Goal: Use online tool/utility: Utilize a website feature to perform a specific function

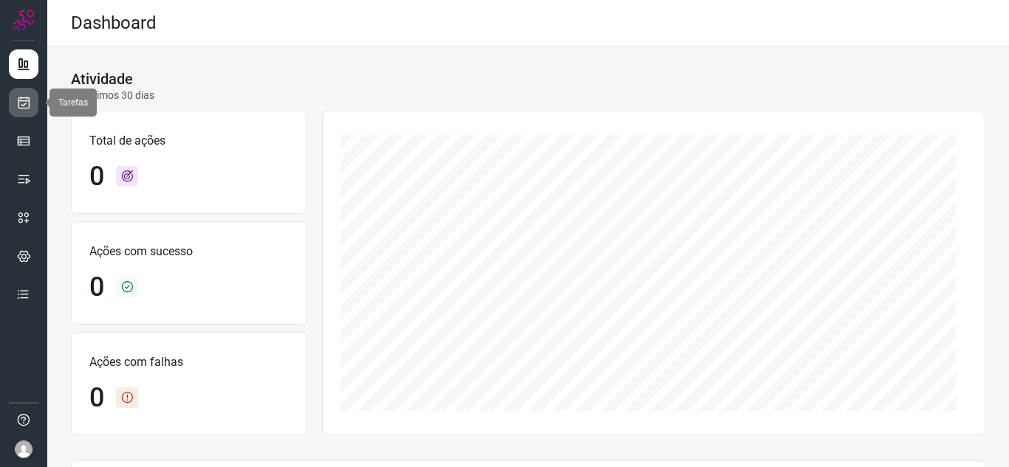
click at [16, 106] on icon at bounding box center [24, 102] width 16 height 15
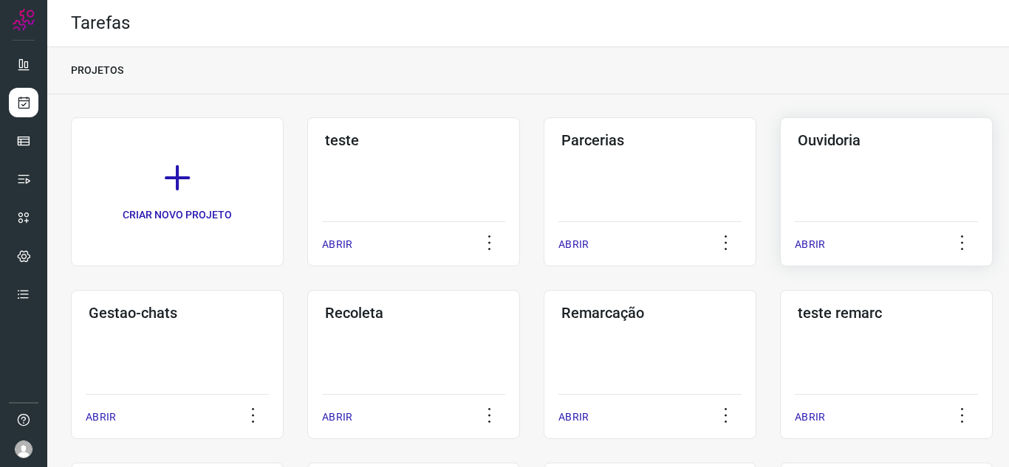
click at [808, 243] on p "ABRIR" at bounding box center [810, 245] width 30 height 16
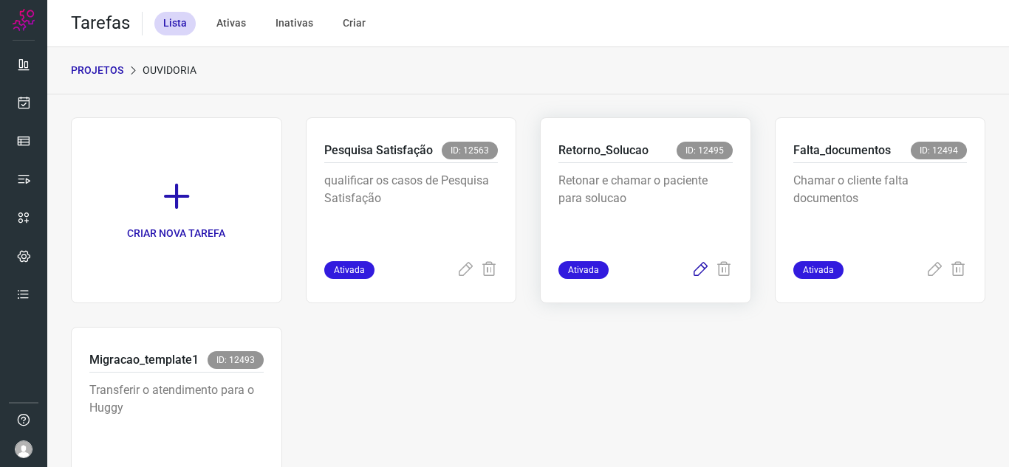
click at [691, 261] on icon at bounding box center [700, 270] width 18 height 18
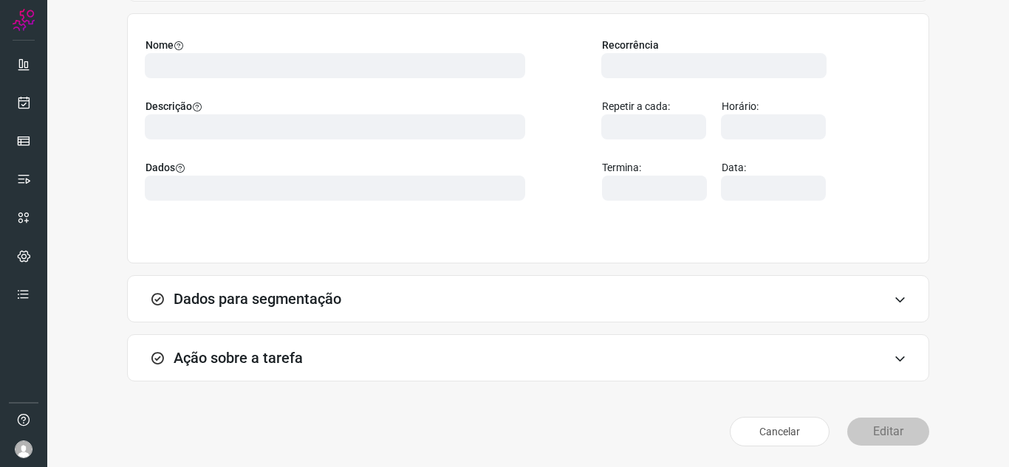
scroll to position [109, 0]
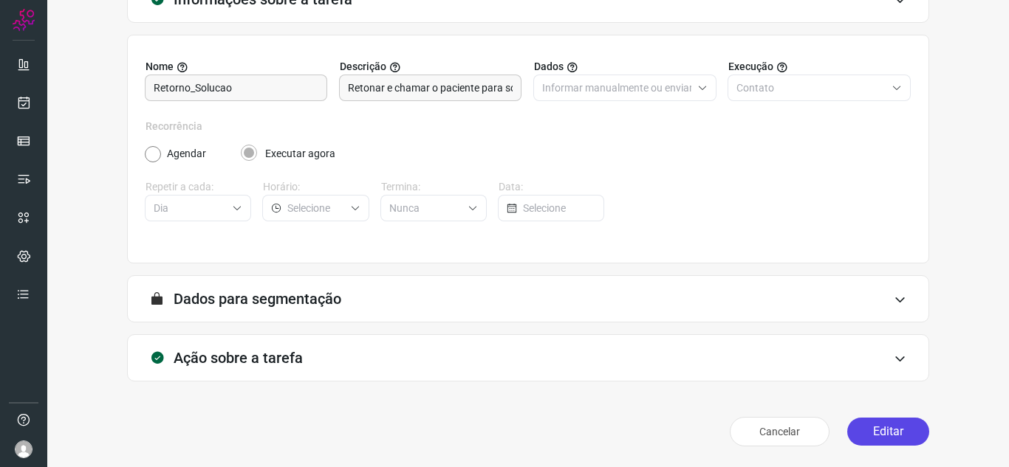
click at [894, 426] on button "Editar" at bounding box center [888, 432] width 82 height 28
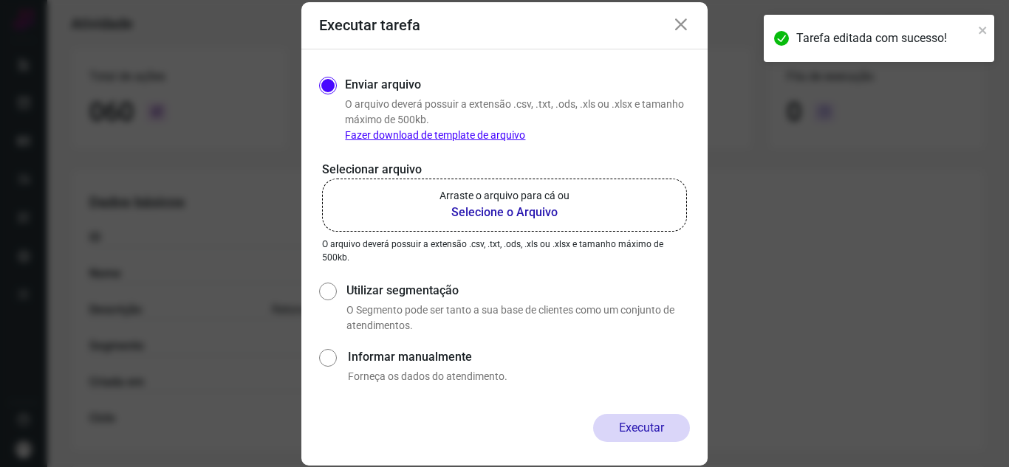
click at [608, 183] on label "Arraste o arquivo para cá ou Selecione o Arquivo" at bounding box center [504, 205] width 365 height 53
click at [0, 0] on input "Arraste o arquivo para cá ou Selecione o Arquivo" at bounding box center [0, 0] width 0 height 0
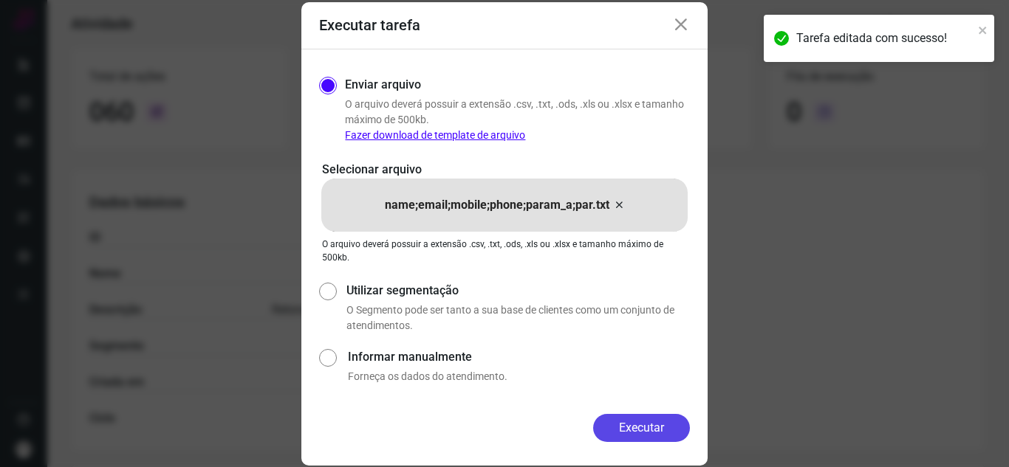
click at [684, 437] on button "Executar" at bounding box center [641, 428] width 97 height 28
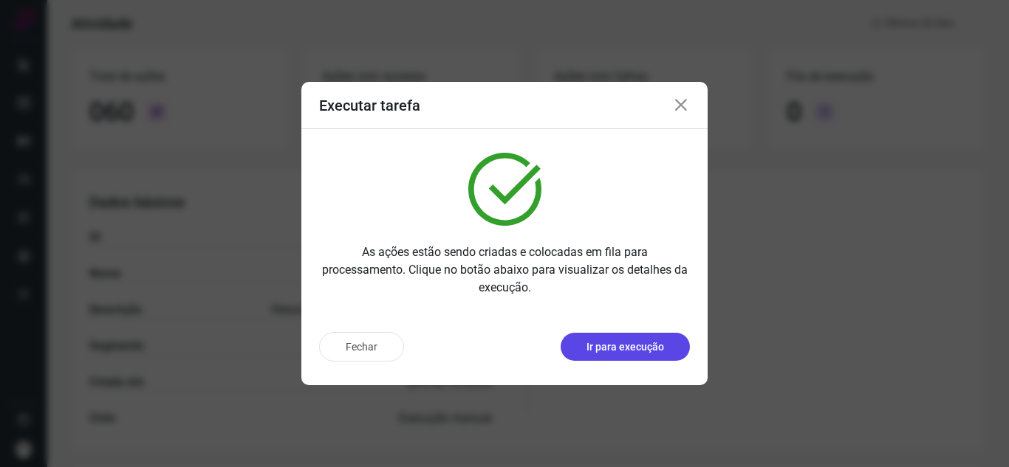
click at [668, 346] on button "Ir para execução" at bounding box center [624, 347] width 129 height 28
